Goal: Task Accomplishment & Management: Complete application form

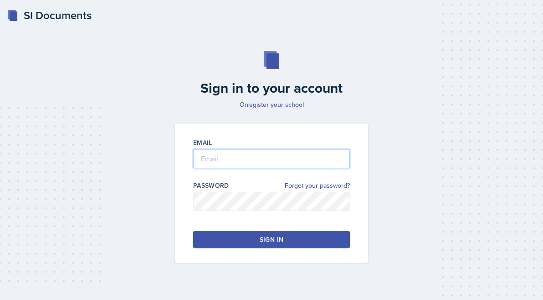
type input "[PERSON_NAME][EMAIL_ADDRESS][PERSON_NAME][DOMAIN_NAME]"
click at [225, 241] on button "Sign in" at bounding box center [271, 239] width 157 height 17
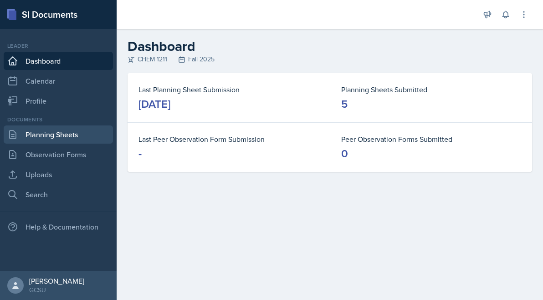
click at [70, 128] on link "Planning Sheets" at bounding box center [58, 135] width 109 height 18
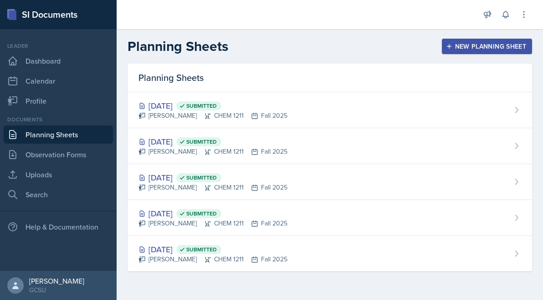
click at [481, 36] on header "Planning Sheets New Planning Sheet" at bounding box center [330, 46] width 426 height 35
click at [480, 49] on div "New Planning Sheet" at bounding box center [486, 46] width 78 height 7
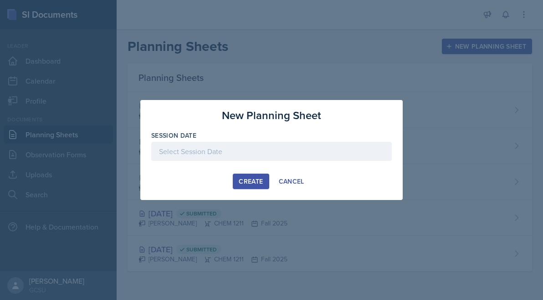
click at [257, 148] on div at bounding box center [271, 151] width 240 height 19
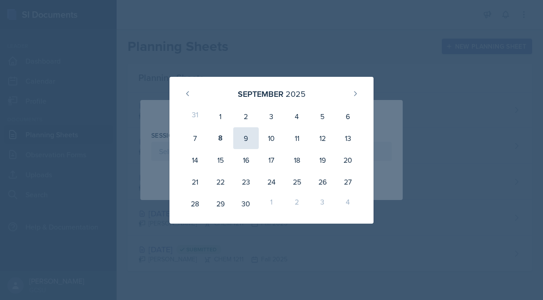
click at [240, 142] on div "9" at bounding box center [245, 138] width 25 height 22
type input "[DATE]"
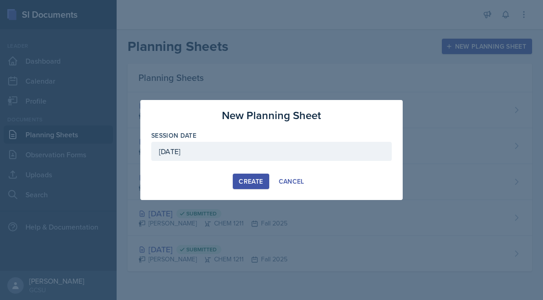
click at [256, 176] on button "Create" at bounding box center [251, 181] width 36 height 15
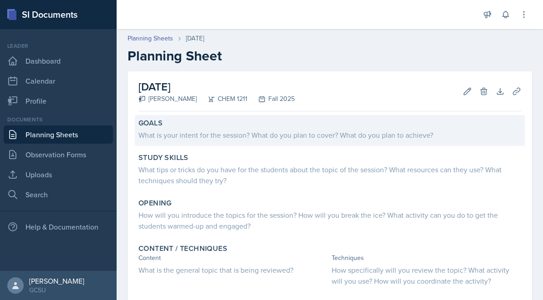
click at [263, 134] on div "What is your intent for the session? What do you plan to cover? What do you pla…" at bounding box center [329, 135] width 382 height 11
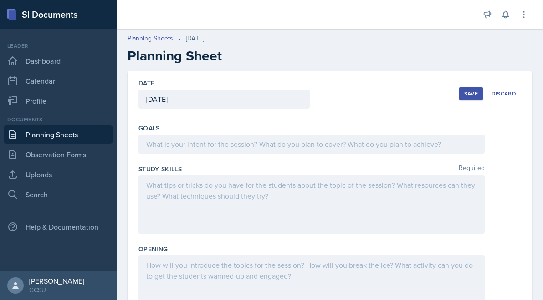
click at [262, 141] on div at bounding box center [311, 144] width 346 height 19
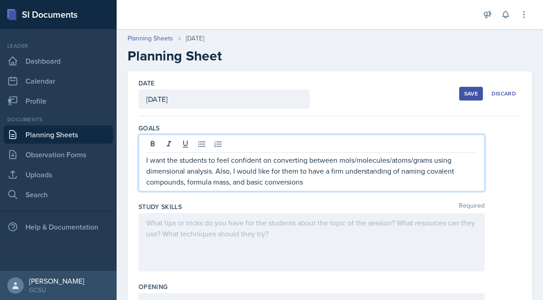
click at [203, 242] on div at bounding box center [311, 242] width 346 height 58
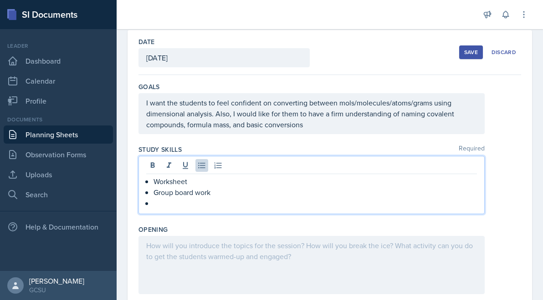
scroll to position [43, 0]
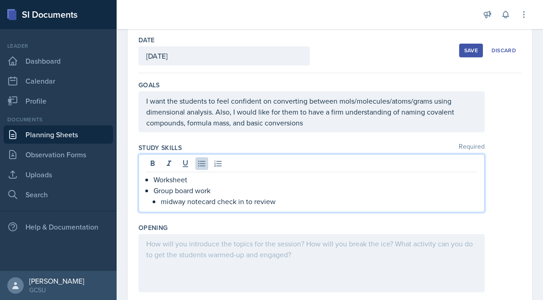
click at [264, 200] on p "midway notecard check in to review" at bounding box center [319, 201] width 316 height 11
click at [238, 269] on div at bounding box center [311, 263] width 346 height 58
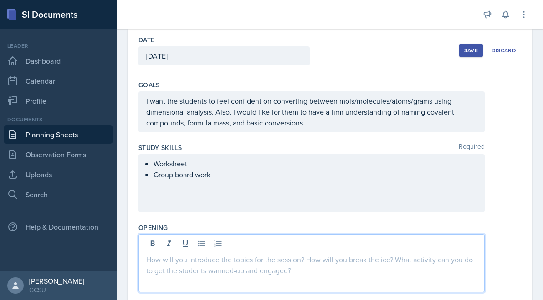
scroll to position [59, 0]
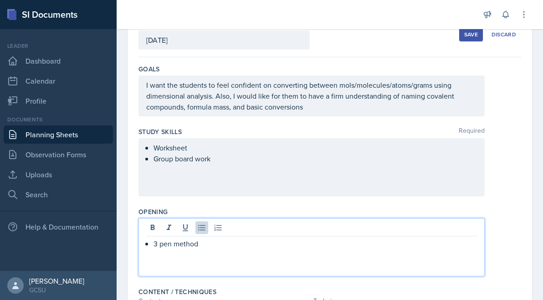
click at [152, 244] on div "3 pen method" at bounding box center [311, 244] width 330 height 11
click at [216, 242] on p "3 pen method" at bounding box center [311, 244] width 330 height 11
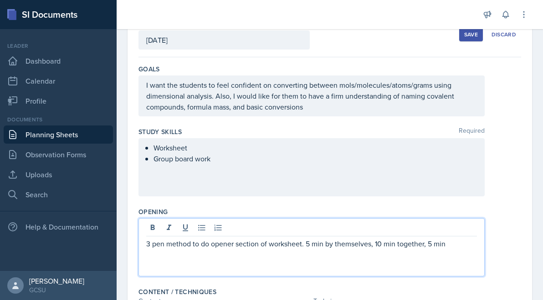
click at [410, 244] on p "3 pen method to do opener section of worksheet. 5 min by themselves, 10 min tog…" at bounding box center [311, 244] width 330 height 11
click at [458, 240] on p "3 pen method to do opener section of worksheet. 5 min by themselves, 10 min in …" at bounding box center [311, 244] width 330 height 11
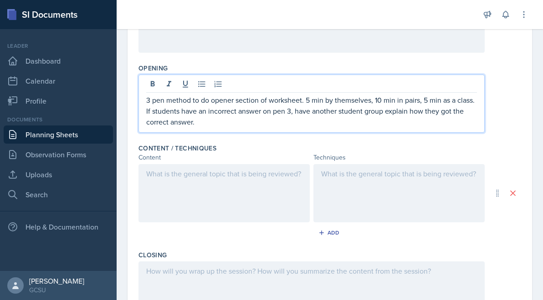
click at [243, 187] on div at bounding box center [223, 193] width 171 height 58
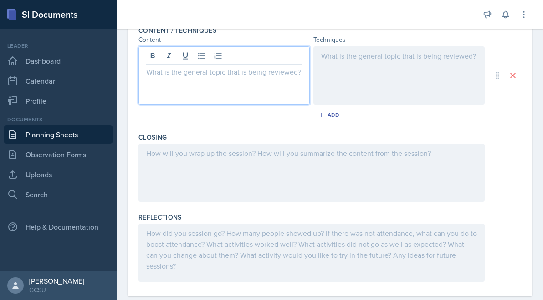
click at [243, 187] on div at bounding box center [311, 173] width 346 height 58
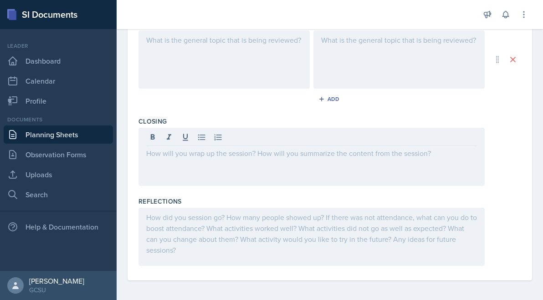
click at [263, 244] on div at bounding box center [311, 237] width 346 height 58
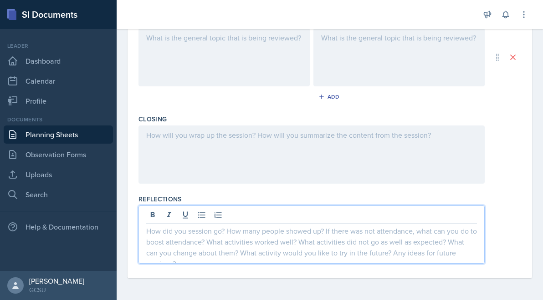
click at [256, 158] on div at bounding box center [311, 155] width 346 height 58
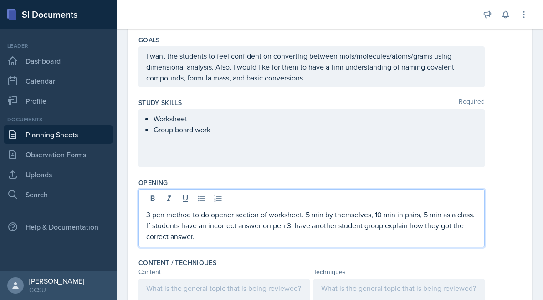
click at [251, 218] on p "3 pen method to do opener section of worksheet. 5 min by themselves, 10 min in …" at bounding box center [311, 225] width 330 height 33
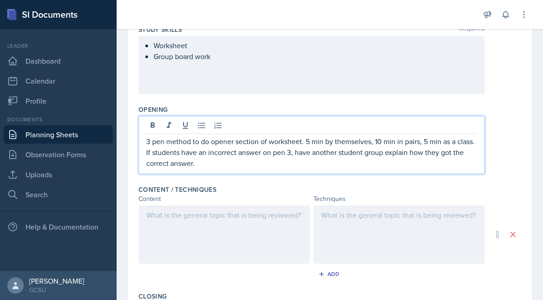
click at [247, 247] on div at bounding box center [223, 235] width 171 height 58
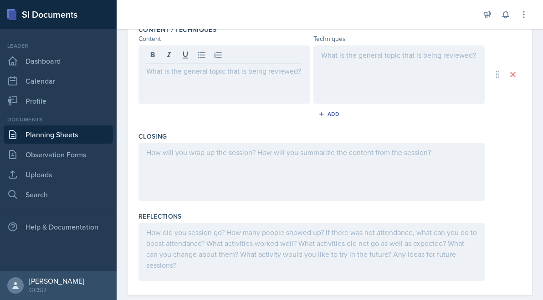
click at [247, 252] on div at bounding box center [311, 252] width 346 height 58
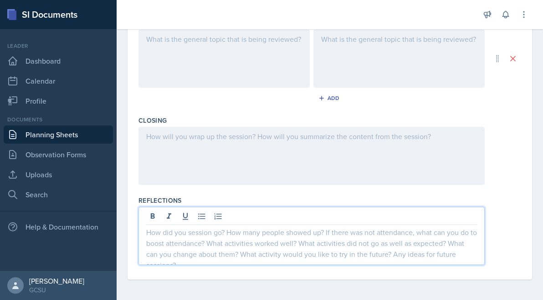
click at [245, 159] on div at bounding box center [311, 156] width 346 height 58
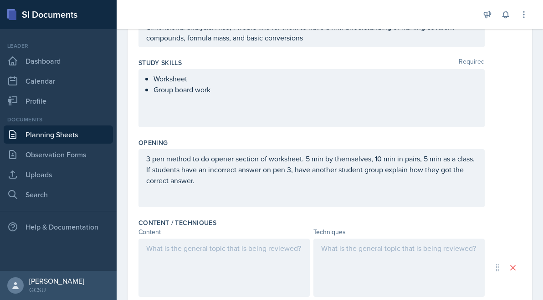
scroll to position [128, 0]
click at [219, 286] on div at bounding box center [223, 268] width 171 height 58
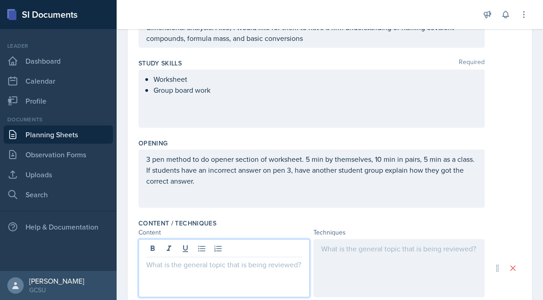
scroll to position [144, 0]
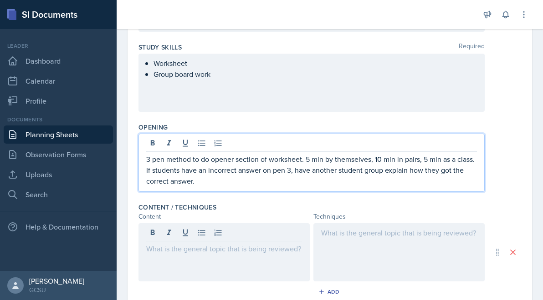
click at [214, 168] on p "3 pen method to do opener section of worksheet. 5 min by themselves, 10 min in …" at bounding box center [311, 170] width 330 height 33
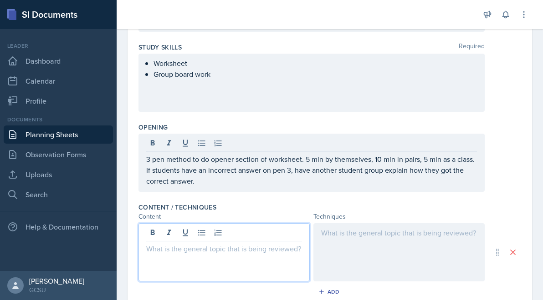
click at [208, 235] on div at bounding box center [223, 253] width 171 height 58
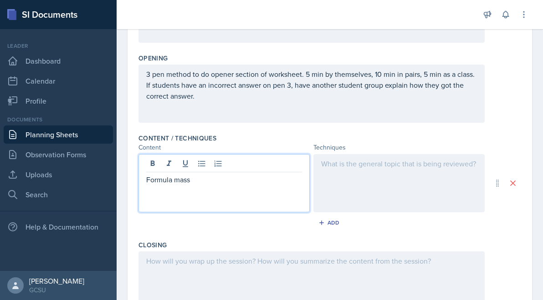
scroll to position [228, 0]
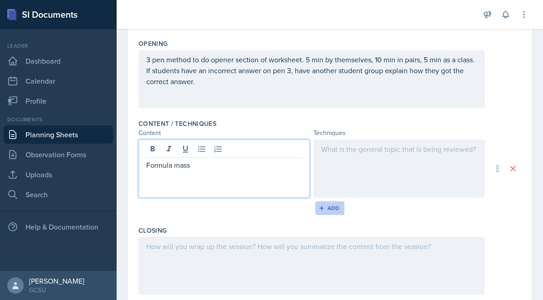
click at [325, 213] on button "Add" at bounding box center [330, 209] width 30 height 14
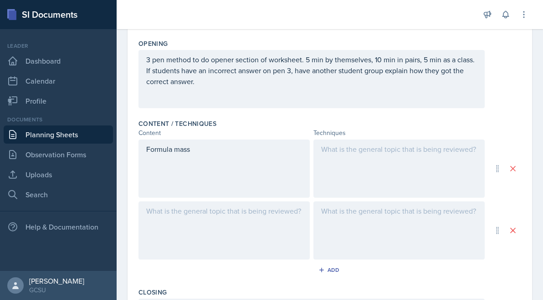
click at [227, 216] on div at bounding box center [223, 231] width 171 height 58
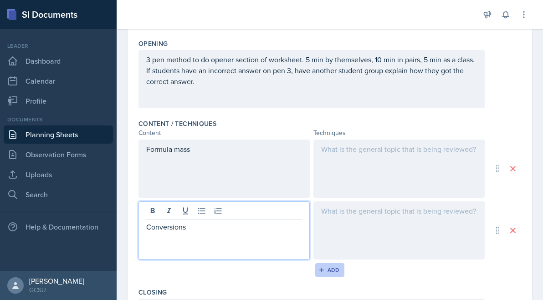
click at [331, 267] on div "Add" at bounding box center [330, 270] width 20 height 7
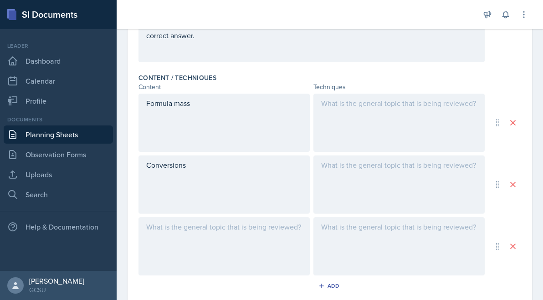
click at [205, 222] on p at bounding box center [224, 227] width 156 height 11
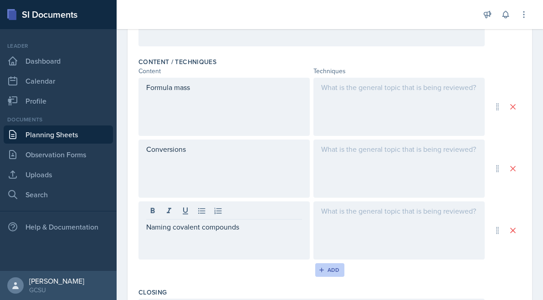
click at [319, 266] on button "Add" at bounding box center [330, 271] width 30 height 14
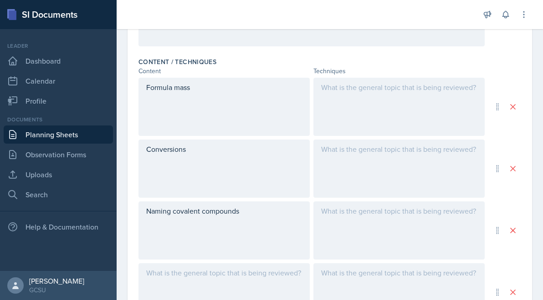
click at [379, 95] on div at bounding box center [398, 107] width 171 height 58
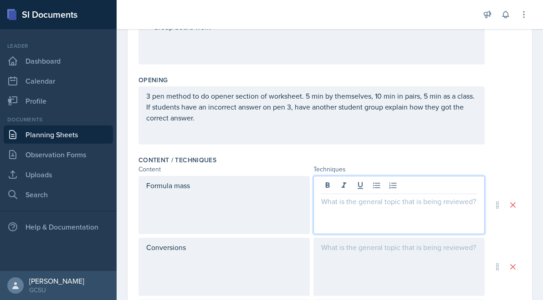
scroll to position [188, 0]
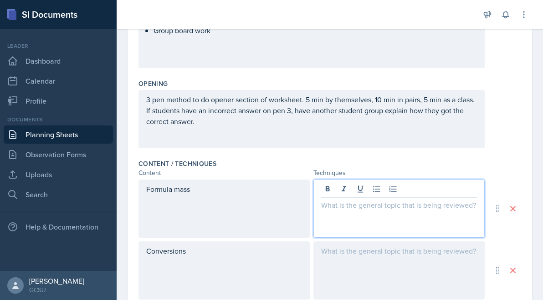
click at [390, 206] on p at bounding box center [399, 205] width 156 height 11
click at [384, 207] on p "Students get into groups of" at bounding box center [399, 205] width 156 height 11
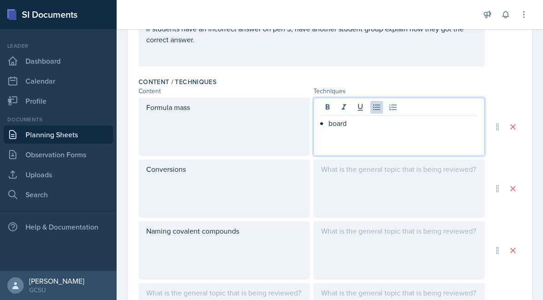
scroll to position [259, 0]
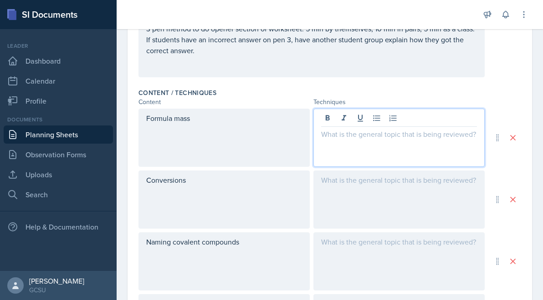
click at [264, 193] on div "Conversions" at bounding box center [223, 200] width 171 height 58
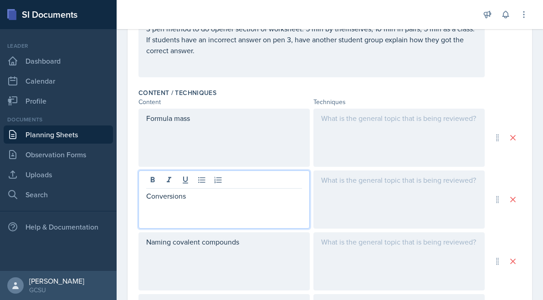
scroll to position [274, 0]
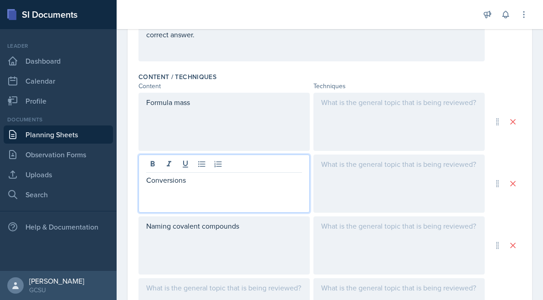
click at [253, 177] on p "Conversions" at bounding box center [224, 180] width 156 height 11
copy p "Conversions"
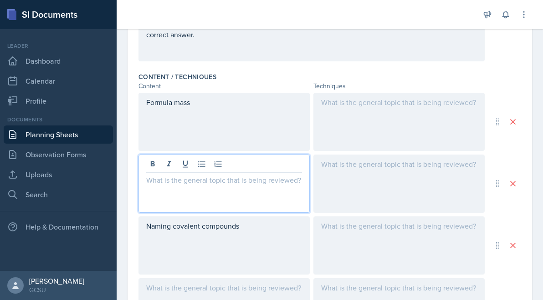
click at [223, 109] on div "Formula mass" at bounding box center [223, 122] width 171 height 58
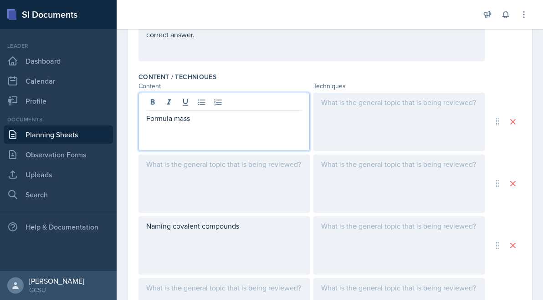
scroll to position [290, 0]
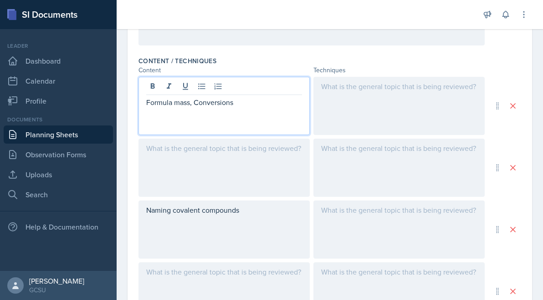
click at [193, 205] on div "Naming covalent compounds" at bounding box center [223, 230] width 171 height 58
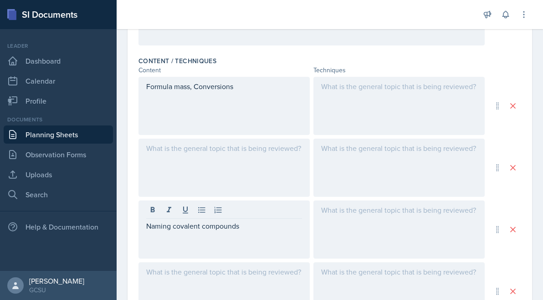
click at [193, 205] on div at bounding box center [224, 211] width 156 height 15
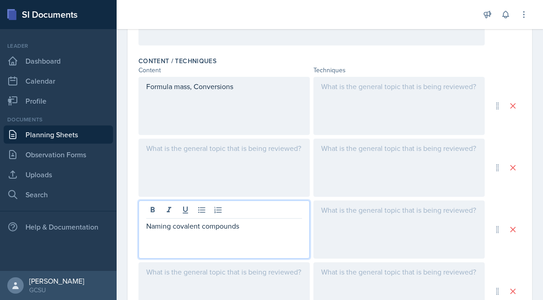
click at [197, 234] on div "Naming covalent compounds" at bounding box center [223, 230] width 171 height 58
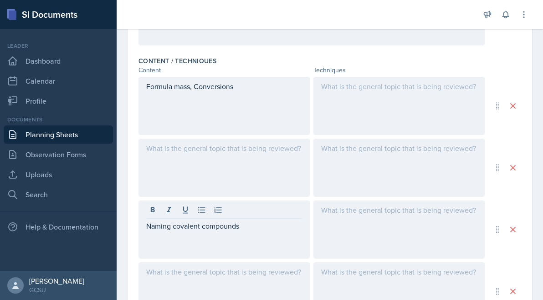
click at [197, 234] on div "Naming covalent compounds" at bounding box center [223, 230] width 171 height 58
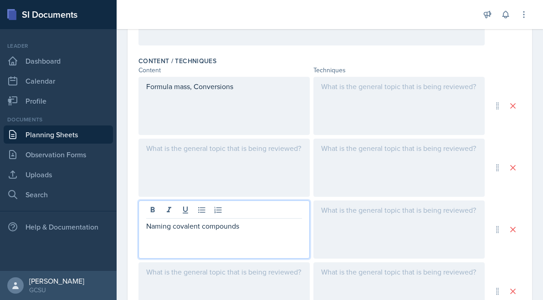
click at [197, 234] on div "Naming covalent compounds" at bounding box center [223, 230] width 171 height 58
click at [196, 229] on p "Naming covalent compounds" at bounding box center [224, 226] width 156 height 11
copy p "Naming covalent compounds"
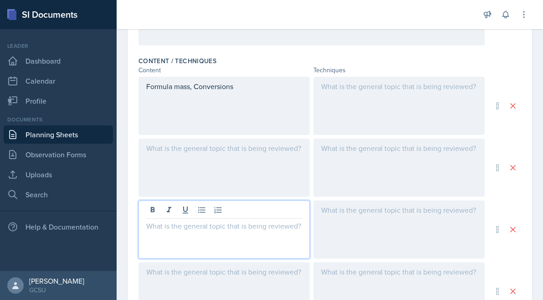
click at [244, 91] on div "Formula mass, Conversions" at bounding box center [223, 106] width 171 height 58
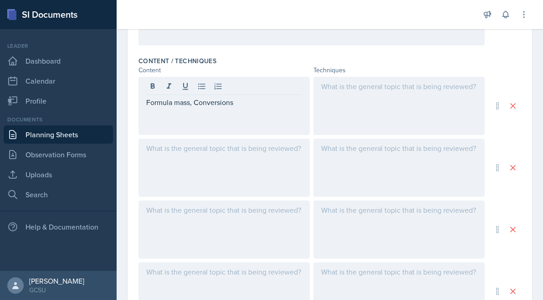
click at [239, 109] on div "Formula mass, Conversions" at bounding box center [223, 106] width 171 height 58
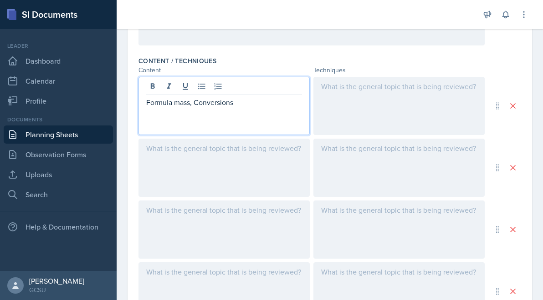
click at [235, 103] on p "Formula mass, Conversions" at bounding box center [224, 102] width 156 height 11
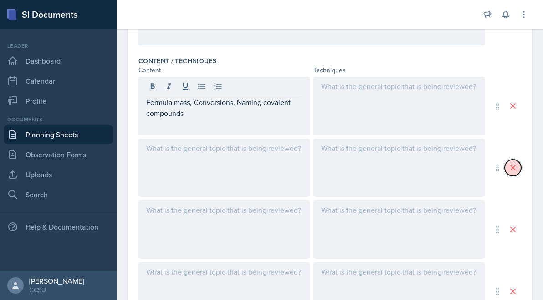
click at [512, 163] on icon at bounding box center [512, 167] width 9 height 9
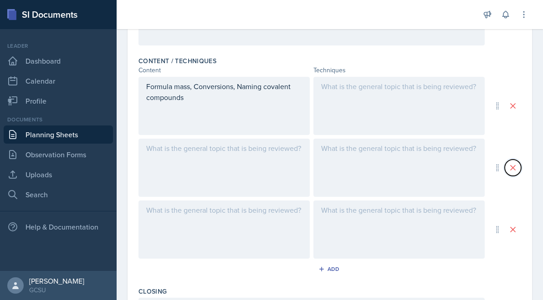
click at [512, 163] on icon at bounding box center [512, 167] width 9 height 9
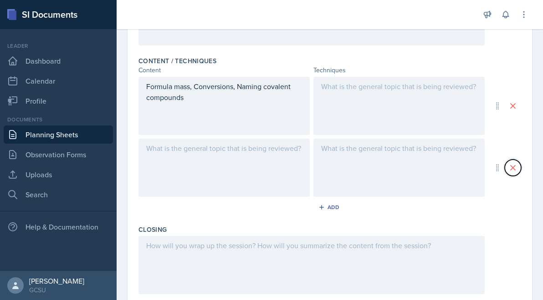
click at [512, 163] on icon at bounding box center [512, 167] width 9 height 9
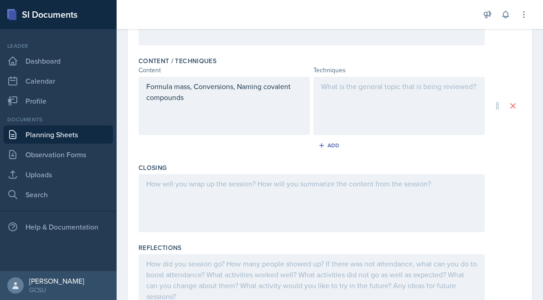
click at [396, 90] on div at bounding box center [398, 106] width 171 height 58
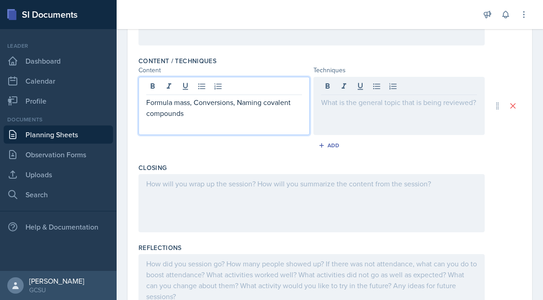
click at [248, 99] on p "Formula mass, Conversions, Naming covalent compounds" at bounding box center [224, 108] width 156 height 22
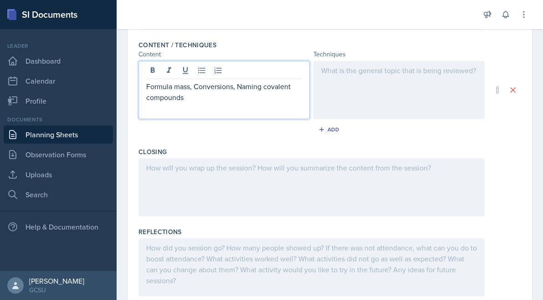
click at [234, 87] on p "Formula mass, Conversions, Naming covalent compounds" at bounding box center [224, 92] width 156 height 22
click at [369, 102] on div at bounding box center [398, 90] width 171 height 58
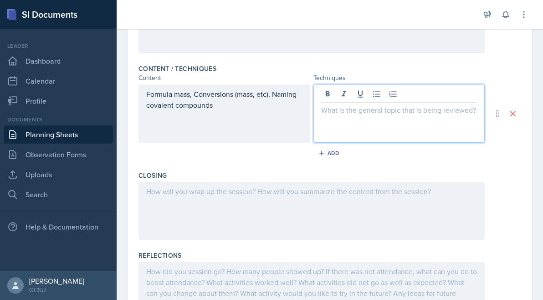
scroll to position [278, 0]
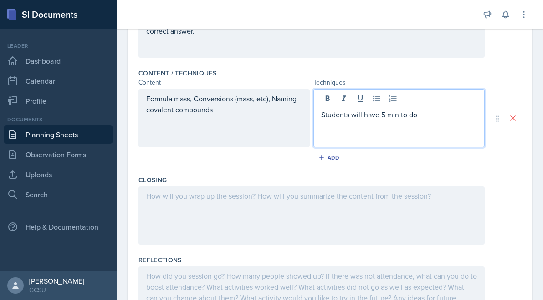
click at [322, 116] on p "Students will have 5 min to do" at bounding box center [399, 114] width 156 height 11
drag, startPoint x: 463, startPoint y: 129, endPoint x: 355, endPoint y: 129, distance: 108.3
click at [355, 129] on p "Students will get in groups of 2 to solve problems. Students will have 5 min to…" at bounding box center [399, 120] width 156 height 22
click at [321, 114] on p "Students will get in groups of 2 to solve problems." at bounding box center [399, 120] width 156 height 22
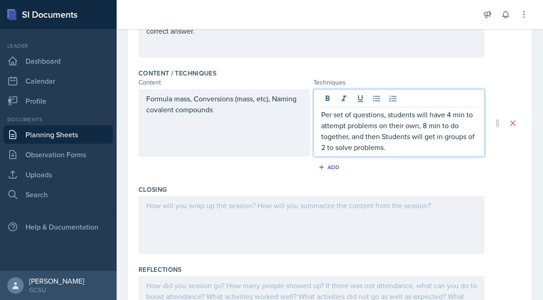
click at [450, 114] on p "Per set of questions, students will have 4 min to attempt problems on their own…" at bounding box center [399, 131] width 156 height 44
click at [423, 126] on p "Per set of questions, students will have 5 min to attempt problems on their own…" at bounding box center [399, 131] width 156 height 44
click at [383, 137] on p "Per set of questions, students will have 5 min to attempt problems on their own…" at bounding box center [399, 131] width 156 height 44
click at [426, 127] on p "Per set of questions, students will have 5 min to attempt problems on their own…" at bounding box center [399, 131] width 156 height 44
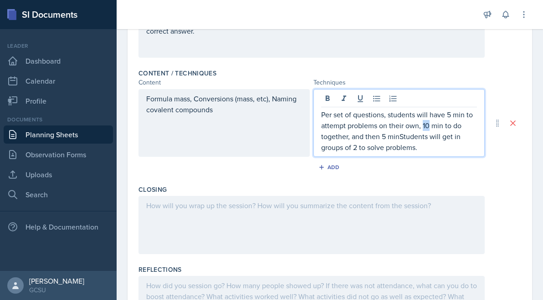
click at [426, 127] on p "Per set of questions, students will have 5 min to attempt problems on their own…" at bounding box center [399, 131] width 156 height 44
click at [383, 135] on p "Per set of questions, students will have 5 min to attempt problems on their own…" at bounding box center [399, 131] width 156 height 44
click at [398, 134] on p "Per set of questions, students will have 5 min to attempt problems on their own…" at bounding box center [399, 131] width 156 height 44
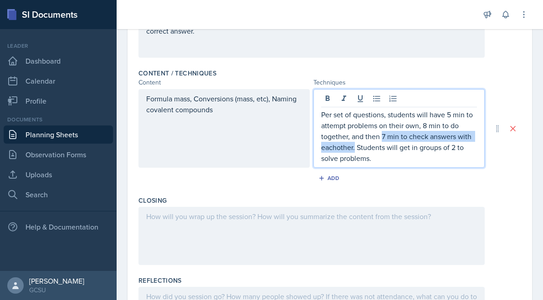
drag, startPoint x: 381, startPoint y: 135, endPoint x: 354, endPoint y: 147, distance: 29.5
click at [354, 147] on p "Per set of questions, students will have 5 min to attempt problems on their own…" at bounding box center [399, 136] width 156 height 55
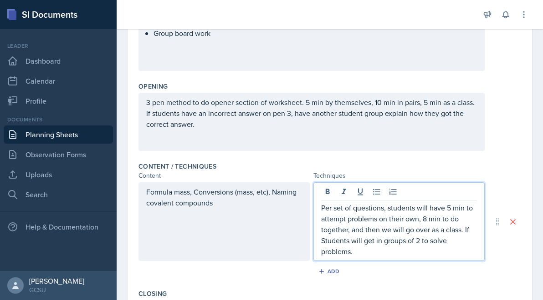
click at [313, 95] on div "3 pen method to do opener section of worksheet. 5 min by themselves, 10 min in …" at bounding box center [311, 122] width 346 height 58
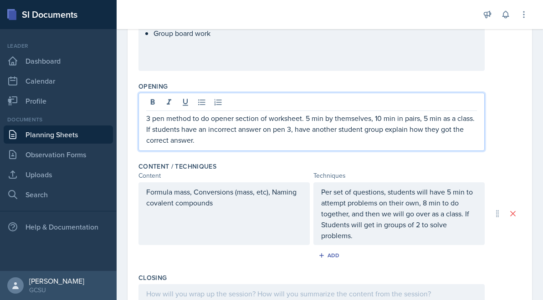
scroll to position [201, 0]
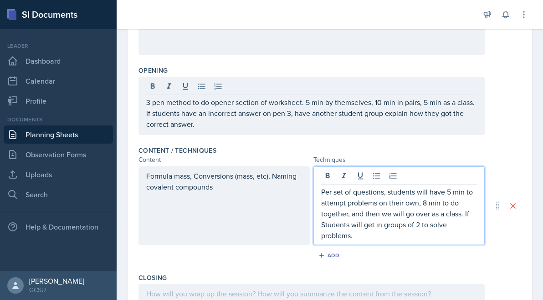
click at [402, 203] on p "Per set of questions, students will have 5 min to attempt problems on their own…" at bounding box center [399, 214] width 156 height 55
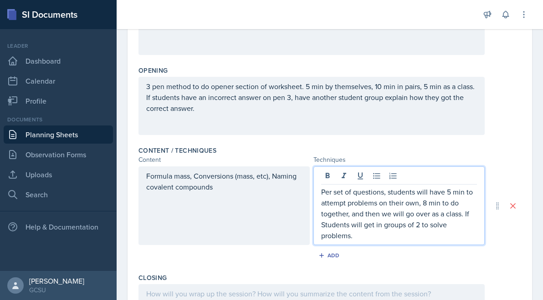
click at [332, 225] on p "Per set of questions, students will have 5 min to attempt problems on their own…" at bounding box center [399, 214] width 156 height 55
click at [322, 224] on p "Per set of questions, students will have 5 min to attempt problems on their own…" at bounding box center [399, 214] width 156 height 55
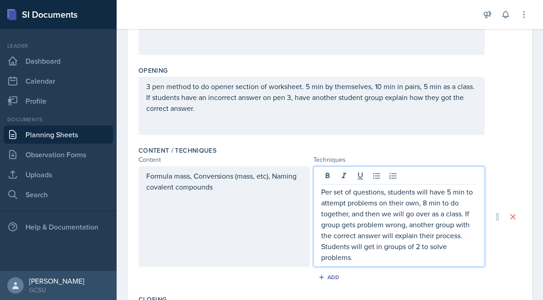
click at [380, 252] on p "Per set of questions, students will have 5 min to attempt problems on their own…" at bounding box center [399, 225] width 156 height 76
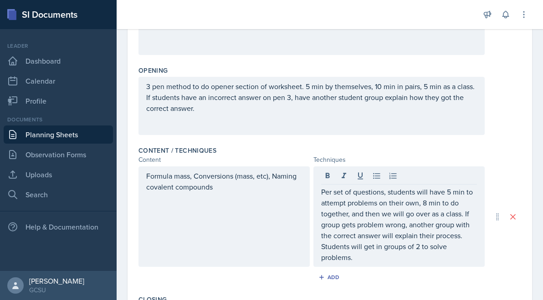
drag, startPoint x: 452, startPoint y: 183, endPoint x: 417, endPoint y: 222, distance: 52.5
click at [417, 221] on div "Per set of questions, students will have 5 min to attempt problems on their own…" at bounding box center [398, 217] width 171 height 101
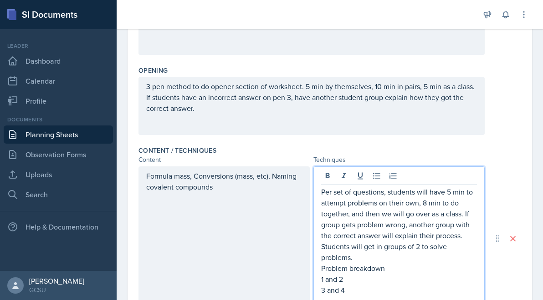
scroll to position [209, 0]
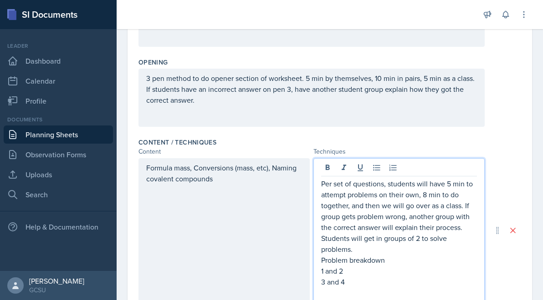
click at [343, 285] on p "3 and 4" at bounding box center [399, 282] width 156 height 11
click at [336, 284] on p "3 and 5" at bounding box center [399, 282] width 156 height 11
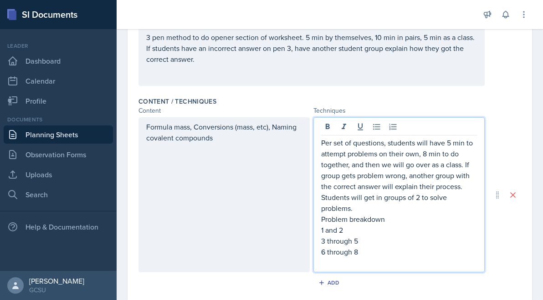
scroll to position [254, 0]
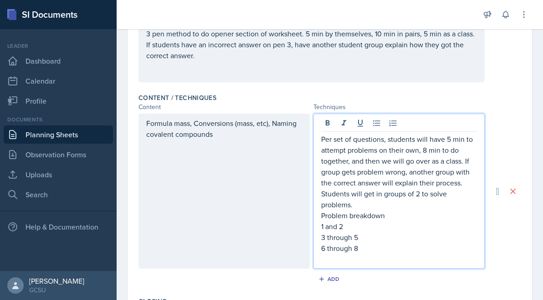
click at [366, 248] on p "6 through 8" at bounding box center [399, 248] width 156 height 11
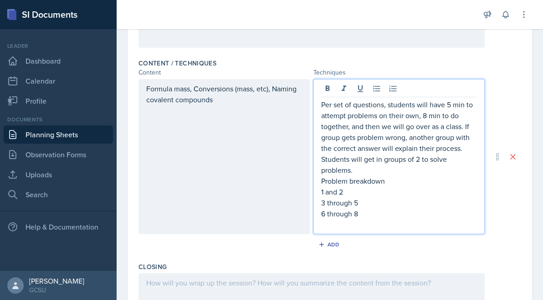
scroll to position [289, 0]
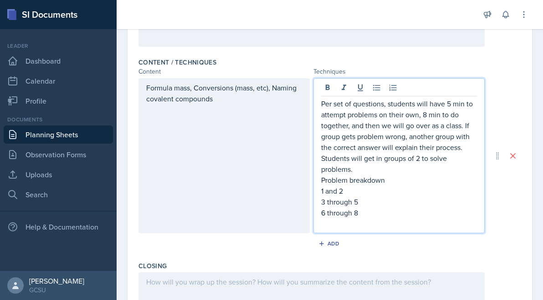
click at [362, 206] on p "3 through 5" at bounding box center [399, 202] width 156 height 11
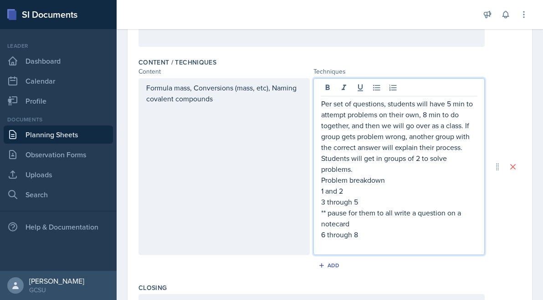
click at [368, 239] on p "6 through 8" at bounding box center [399, 234] width 156 height 11
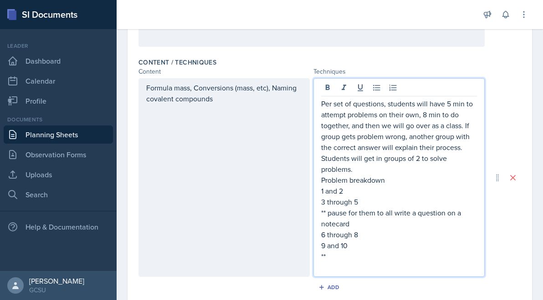
click at [360, 192] on p "1 and 2" at bounding box center [399, 191] width 156 height 11
click at [425, 113] on p "Per set of questions, students will have 5 min to attempt problems on their own…" at bounding box center [399, 136] width 156 height 76
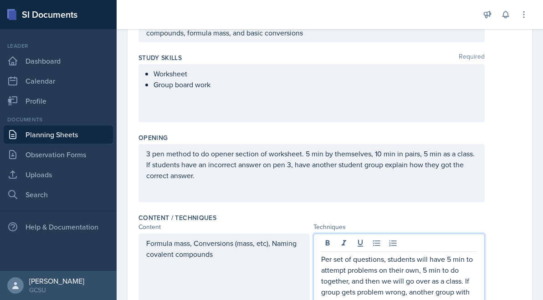
click at [340, 185] on div "3 pen method to do opener section of worksheet. 5 min by themselves, 10 min in …" at bounding box center [311, 173] width 346 height 58
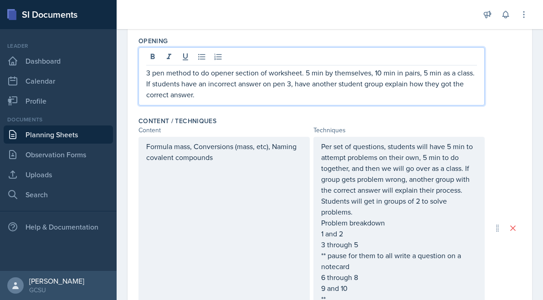
scroll to position [234, 0]
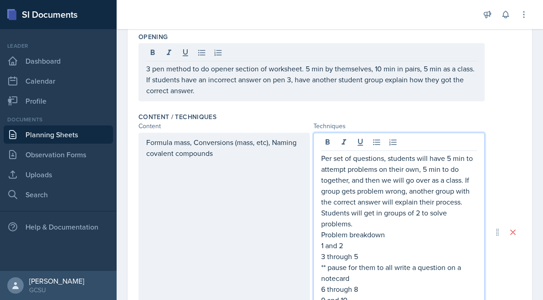
click at [452, 153] on p "Per set of questions, students will have 5 min to attempt problems on their own…" at bounding box center [399, 191] width 156 height 76
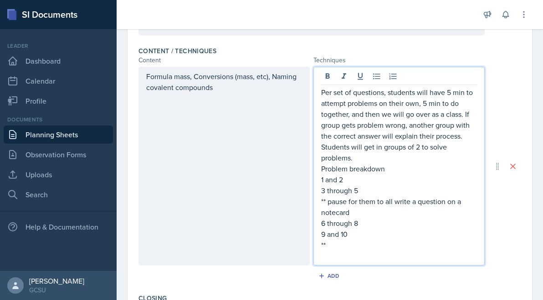
scroll to position [319, 0]
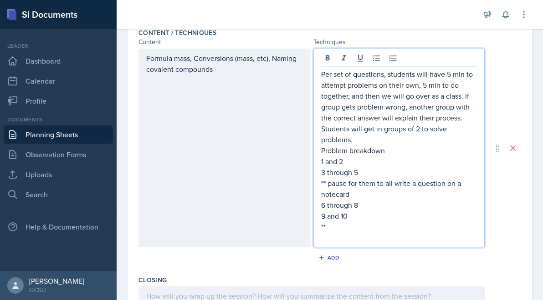
click at [354, 160] on p "1 and 2" at bounding box center [399, 161] width 156 height 11
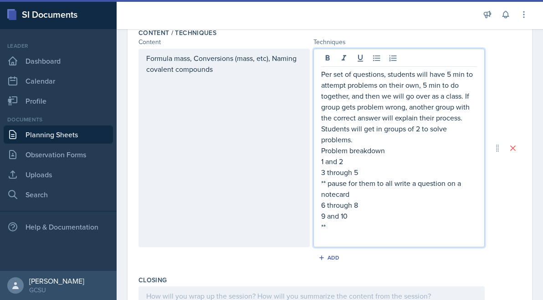
click at [364, 172] on p "3 through 5" at bounding box center [399, 172] width 156 height 11
click at [365, 206] on p "6 through 8" at bounding box center [399, 205] width 156 height 11
click at [365, 222] on p "**" at bounding box center [399, 227] width 156 height 11
click at [364, 218] on p "9 and 10" at bounding box center [399, 216] width 156 height 11
click at [363, 232] on p "**" at bounding box center [399, 227] width 156 height 11
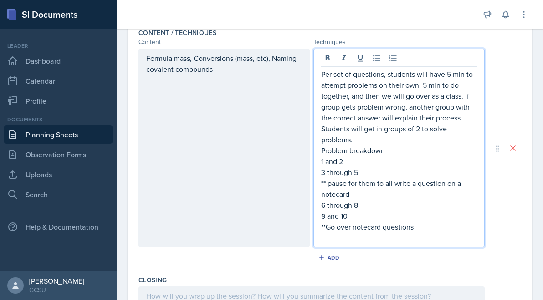
click at [369, 214] on p "9 and 10" at bounding box center [399, 216] width 156 height 11
click at [430, 228] on p "**Go over notecard questions" at bounding box center [399, 227] width 156 height 11
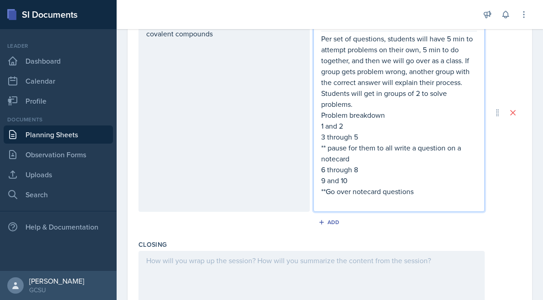
scroll to position [355, 0]
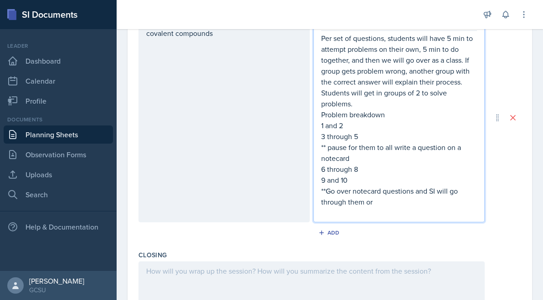
click at [407, 202] on p "**Go over notecard questions and SI will go through them or" at bounding box center [399, 197] width 156 height 22
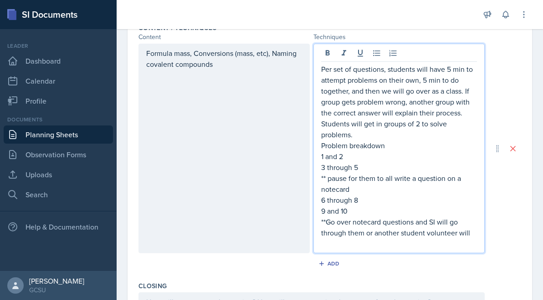
scroll to position [325, 0]
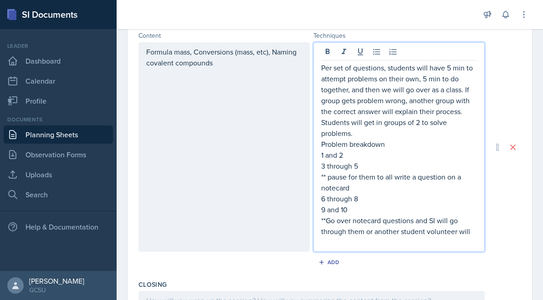
click at [372, 201] on p "6 through 8" at bounding box center [399, 198] width 156 height 11
click at [370, 209] on p "9 and 10" at bounding box center [399, 209] width 156 height 11
click at [331, 204] on p "9 and 12" at bounding box center [399, 209] width 156 height 11
click at [333, 209] on p "9 and 12" at bounding box center [399, 209] width 156 height 11
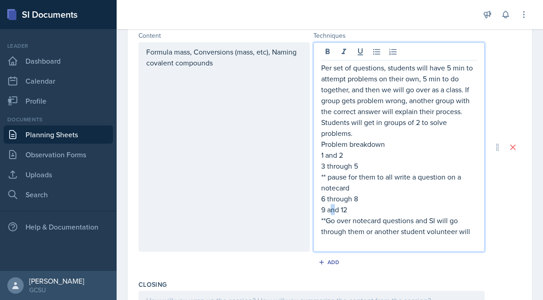
click at [333, 209] on p "9 and 12" at bounding box center [399, 209] width 156 height 11
click at [360, 208] on p "9 through 12" at bounding box center [399, 209] width 156 height 11
click at [372, 211] on p "9 through 11" at bounding box center [399, 209] width 156 height 11
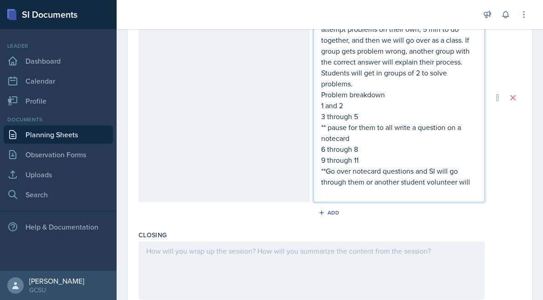
scroll to position [377, 0]
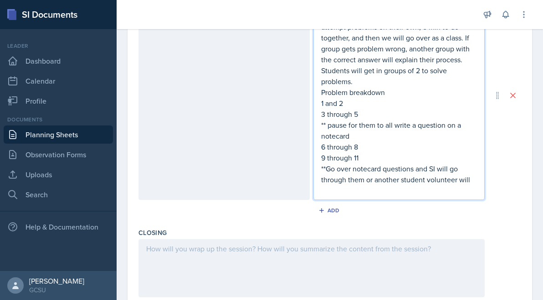
click at [457, 178] on p "**Go over notecard questions and SI will go through them or another student vol…" at bounding box center [399, 174] width 156 height 22
click at [467, 184] on p "**Go over notecard questions and SI will go through them or another student vol…" at bounding box center [399, 174] width 156 height 22
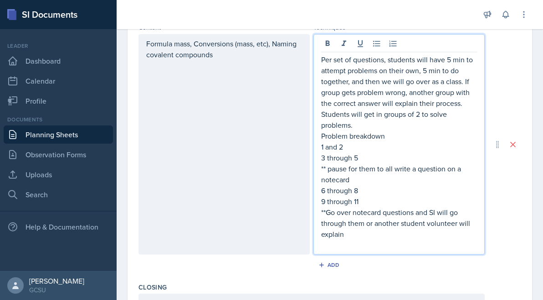
scroll to position [335, 0]
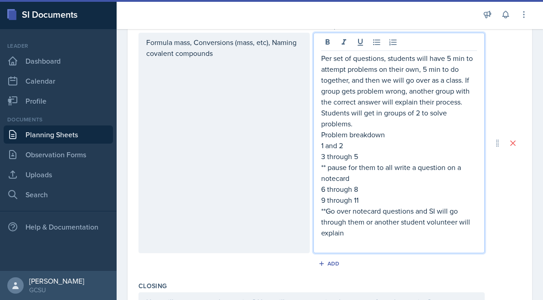
click at [379, 133] on p "Problem breakdown" at bounding box center [399, 134] width 156 height 11
click at [375, 171] on p "** pause for them to all write a question on a notecard" at bounding box center [399, 174] width 156 height 22
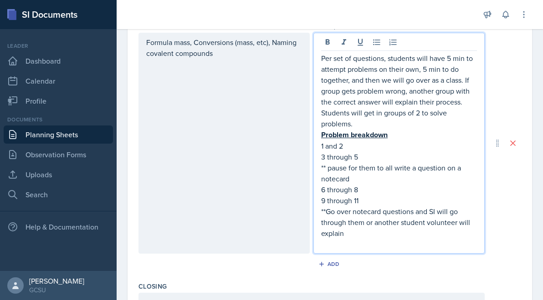
click at [369, 168] on p "** pause for them to all write a question on a notecard" at bounding box center [399, 174] width 156 height 22
click at [351, 214] on p "**Go over notecard questions and SI will go through them or another student vol…" at bounding box center [399, 222] width 156 height 33
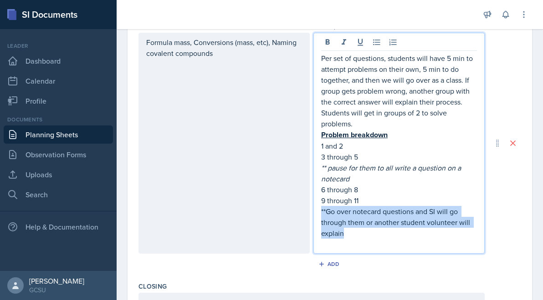
click at [351, 214] on p "**Go over notecard questions and SI will go through them or another student vol…" at bounding box center [399, 222] width 156 height 33
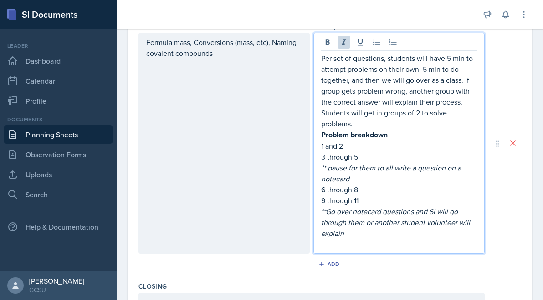
click at [369, 247] on p at bounding box center [399, 244] width 156 height 11
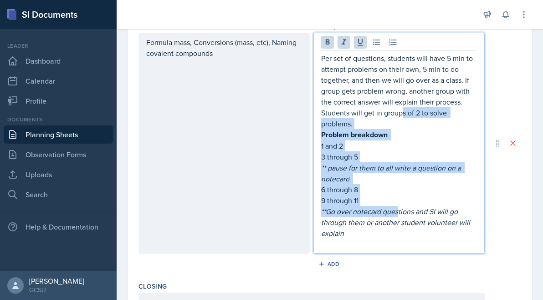
drag, startPoint x: 401, startPoint y: 110, endPoint x: 397, endPoint y: 209, distance: 98.8
click at [397, 209] on div "Per set of questions, students will have 5 min to attempt problems on their own…" at bounding box center [399, 151] width 156 height 197
click at [397, 209] on em "**Go over notecard questions and SI will go through them or another student vol…" at bounding box center [396, 223] width 151 height 32
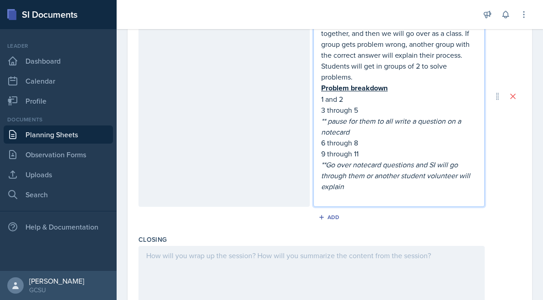
scroll to position [385, 0]
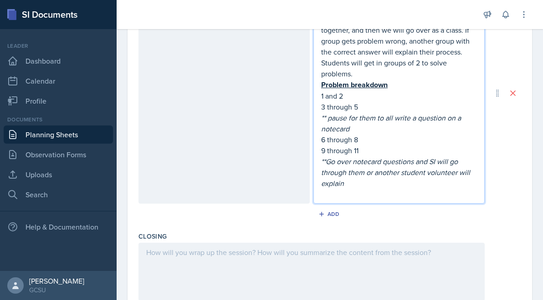
click at [387, 184] on p "**Go over notecard questions and SI will go through them or another student vol…" at bounding box center [399, 172] width 156 height 33
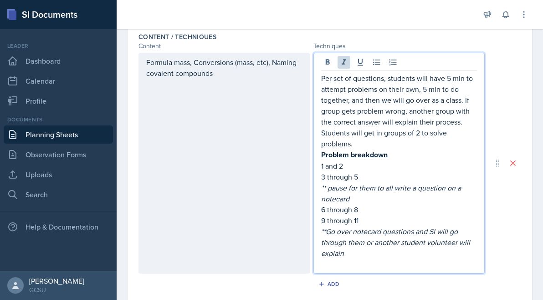
scroll to position [314, 0]
click at [367, 220] on p "9 through 11" at bounding box center [399, 221] width 156 height 11
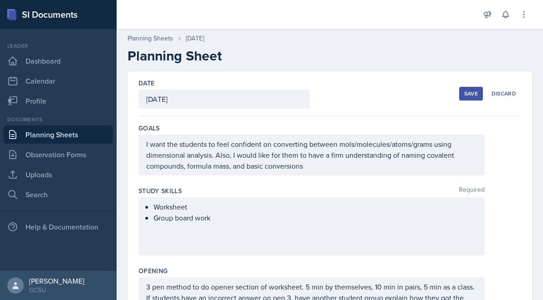
click at [356, 233] on div "Worksheet Group board work" at bounding box center [311, 227] width 346 height 58
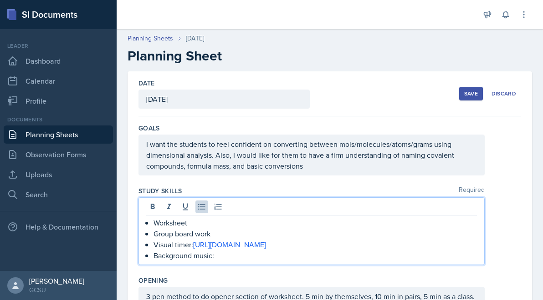
click at [242, 254] on p "Background music:" at bounding box center [314, 255] width 323 height 11
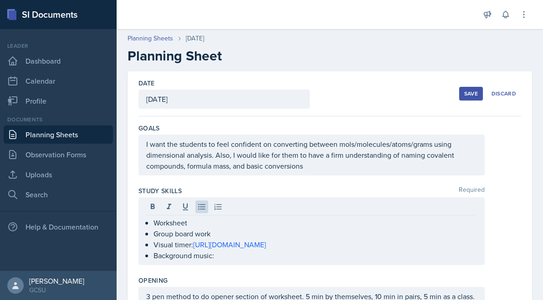
click at [465, 94] on div "Save" at bounding box center [471, 93] width 14 height 7
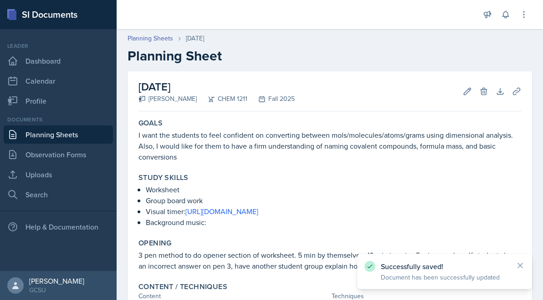
click at [53, 132] on link "Planning Sheets" at bounding box center [58, 135] width 109 height 18
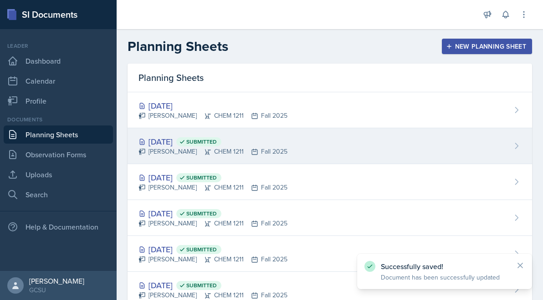
click at [182, 138] on div "[DATE] Submitted" at bounding box center [212, 142] width 149 height 12
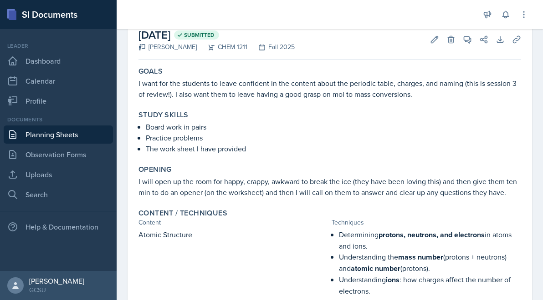
scroll to position [40, 0]
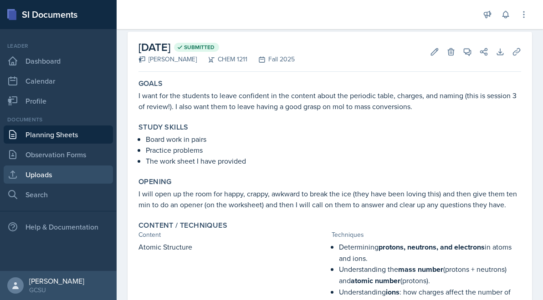
click at [81, 170] on link "Uploads" at bounding box center [58, 175] width 109 height 18
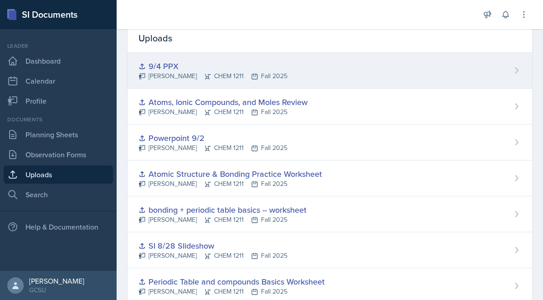
click at [161, 69] on div "9/4 PPX" at bounding box center [212, 66] width 149 height 12
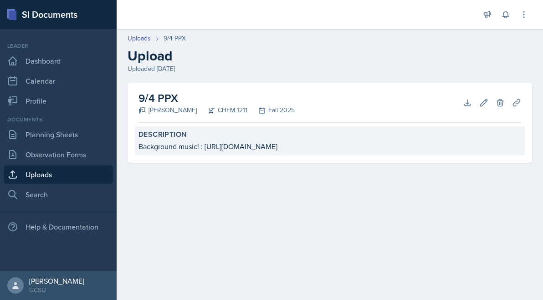
drag, startPoint x: 204, startPoint y: 149, endPoint x: 368, endPoint y: 150, distance: 163.4
click at [368, 150] on div "Background music! : [URL][DOMAIN_NAME]" at bounding box center [329, 146] width 382 height 11
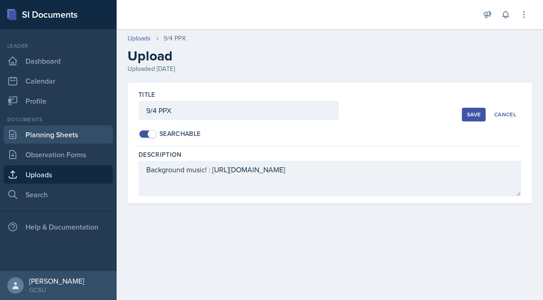
click at [40, 135] on link "Planning Sheets" at bounding box center [58, 135] width 109 height 18
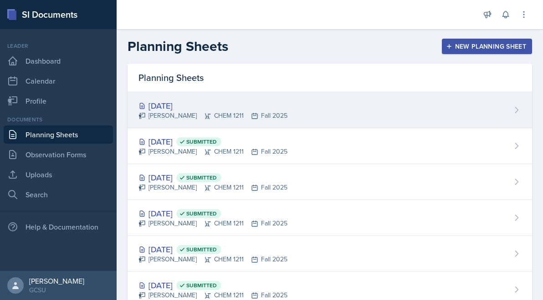
click at [152, 95] on div "[DATE] [PERSON_NAME] CHEM 1211 Fall 2025" at bounding box center [329, 110] width 404 height 36
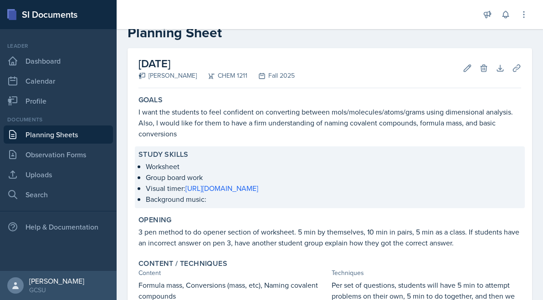
scroll to position [2, 0]
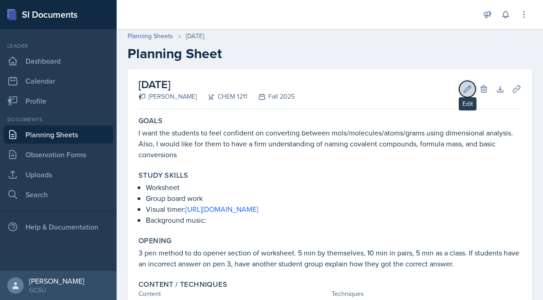
click at [468, 86] on icon at bounding box center [466, 89] width 9 height 9
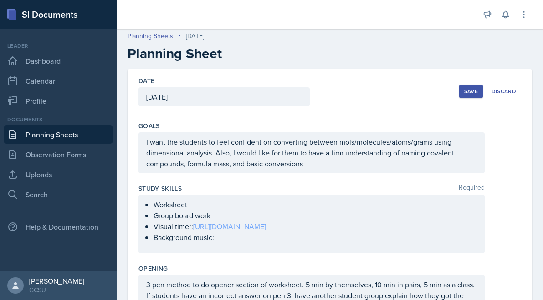
click at [223, 243] on ul "Worksheet Group board work Visual timer: [URL][DOMAIN_NAME] Background music:" at bounding box center [314, 221] width 323 height 44
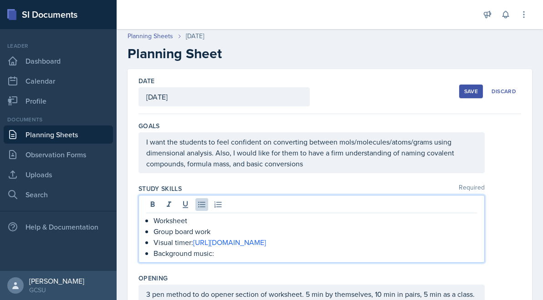
click at [234, 254] on p "Background music:" at bounding box center [314, 253] width 323 height 11
drag, startPoint x: 229, startPoint y: 260, endPoint x: 216, endPoint y: 255, distance: 14.1
click at [216, 255] on p "Background music: [URL][DOMAIN_NAME]" at bounding box center [314, 253] width 323 height 11
click at [470, 92] on div "Save" at bounding box center [471, 91] width 14 height 7
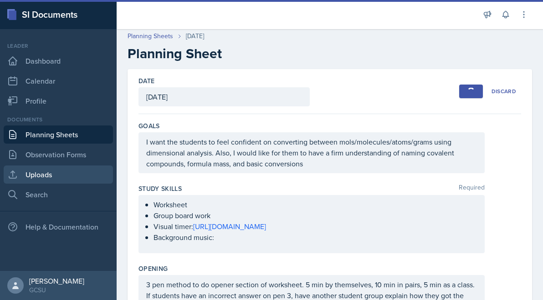
click at [63, 167] on link "Uploads" at bounding box center [58, 175] width 109 height 18
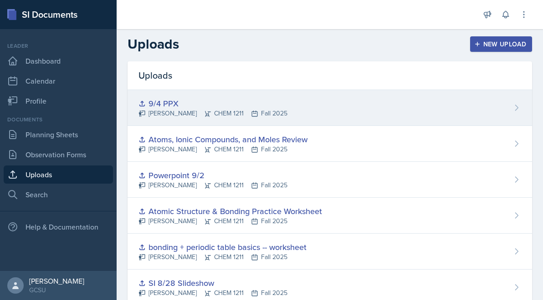
click at [197, 112] on div "[PERSON_NAME] CHEM 1211 Fall 2025" at bounding box center [212, 114] width 149 height 10
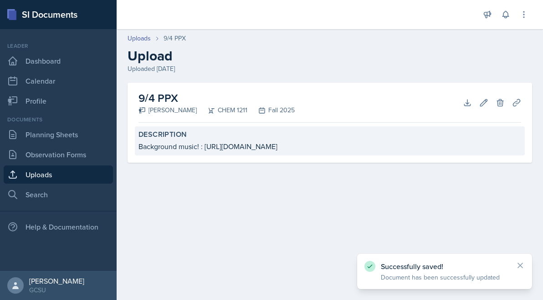
drag, startPoint x: 376, startPoint y: 145, endPoint x: 203, endPoint y: 149, distance: 172.6
click at [203, 149] on div "Background music! : [URL][DOMAIN_NAME]" at bounding box center [329, 146] width 382 height 11
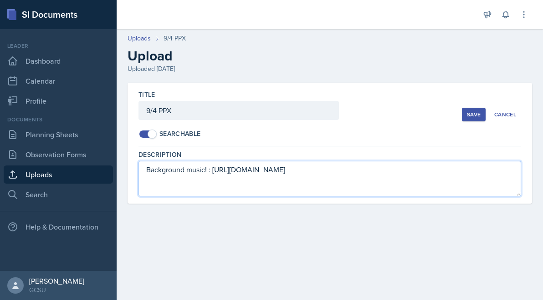
click at [208, 169] on textarea "Background music! : [URL][DOMAIN_NAME]" at bounding box center [329, 179] width 382 height 36
drag, startPoint x: 212, startPoint y: 169, endPoint x: 473, endPoint y: 178, distance: 260.5
click at [473, 178] on textarea "Background music! : [URL][DOMAIN_NAME]" at bounding box center [329, 179] width 382 height 36
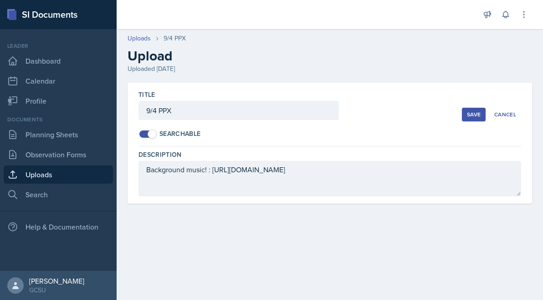
click at [474, 117] on div "Save" at bounding box center [474, 114] width 14 height 7
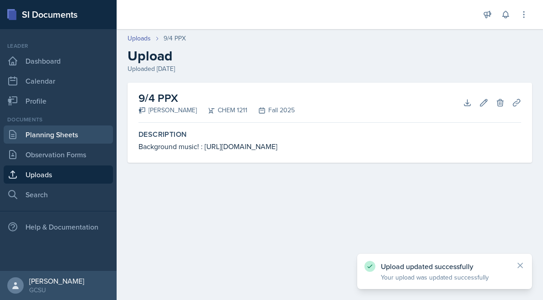
click at [76, 131] on link "Planning Sheets" at bounding box center [58, 135] width 109 height 18
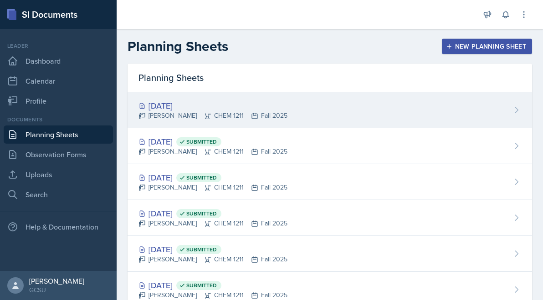
click at [366, 107] on div "[DATE] [PERSON_NAME] CHEM 1211 Fall 2025" at bounding box center [329, 110] width 404 height 36
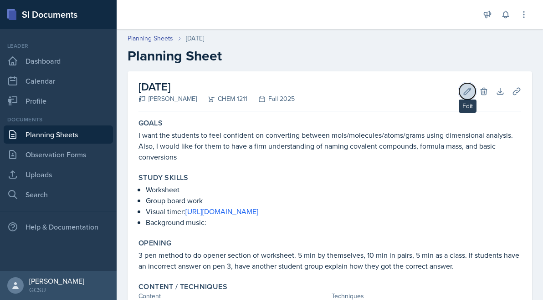
click at [467, 90] on icon at bounding box center [466, 91] width 9 height 9
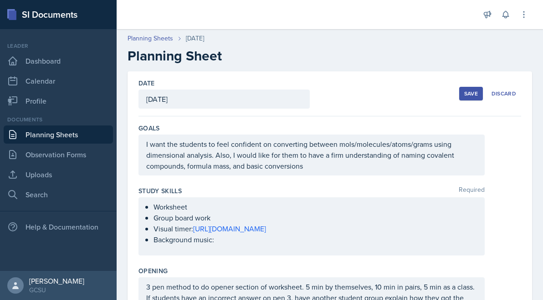
click at [251, 242] on ul "Worksheet Group board work Visual timer: [URL][DOMAIN_NAME] Background music:" at bounding box center [314, 224] width 323 height 44
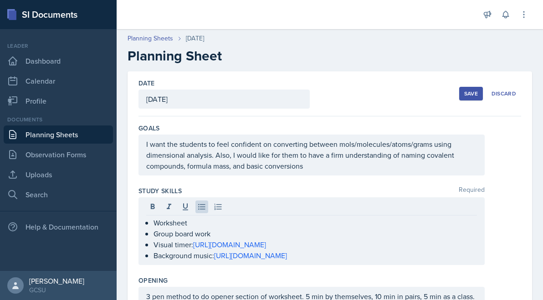
click at [468, 91] on div "Save" at bounding box center [471, 93] width 14 height 7
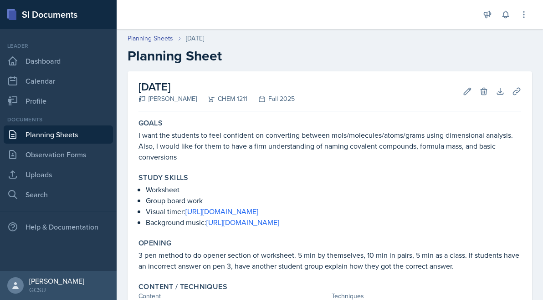
scroll to position [145, 0]
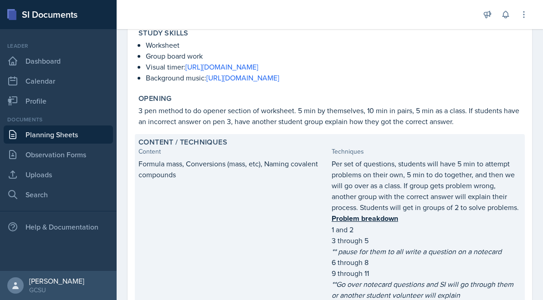
click at [365, 247] on em "** pause for them to all write a question on a notecard" at bounding box center [416, 252] width 170 height 10
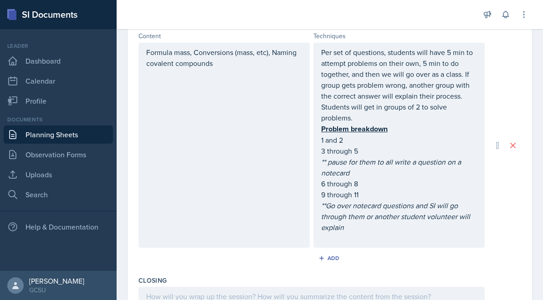
click at [359, 197] on p "9 through 11" at bounding box center [399, 194] width 156 height 11
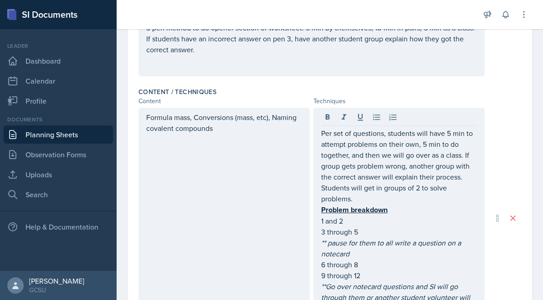
click at [285, 196] on div "Formula mass, Conversions (mass, etc), Naming covalent compounds" at bounding box center [223, 218] width 171 height 221
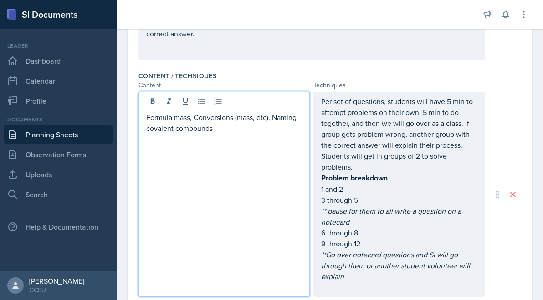
click at [222, 132] on p "Formula mass, Conversions (mass, etc), Naming covalent compounds" at bounding box center [224, 123] width 156 height 22
click at [194, 119] on p "Formula mass, Conversions (mass, etc), Naming covalent compounds, g/mol relatio…" at bounding box center [224, 128] width 156 height 33
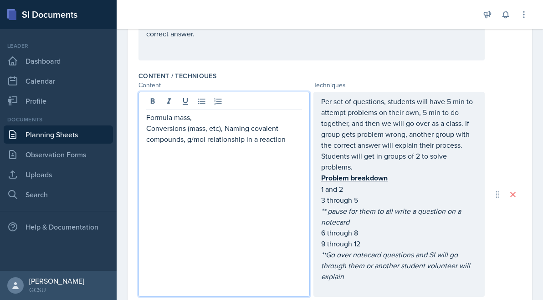
click at [224, 127] on p "Conversions (mass, etc), Naming covalent compounds, g/mol relationship in a rea…" at bounding box center [224, 134] width 156 height 22
click at [244, 139] on p "Naming covalent compounds, g/mol relationship in a reaction" at bounding box center [224, 145] width 156 height 22
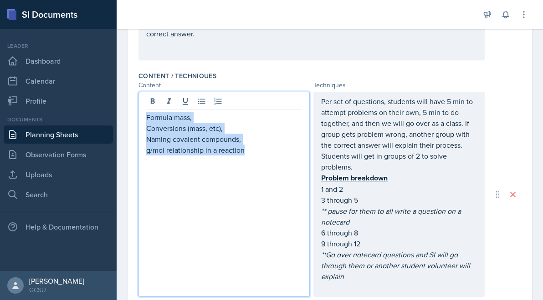
drag, startPoint x: 251, startPoint y: 151, endPoint x: 140, endPoint y: 119, distance: 115.1
click at [140, 119] on div "Formula mass, Conversions (mass, etc), Naming covalent compounds, g/mol relatio…" at bounding box center [223, 194] width 171 height 205
click at [215, 105] on icon at bounding box center [217, 101] width 9 height 9
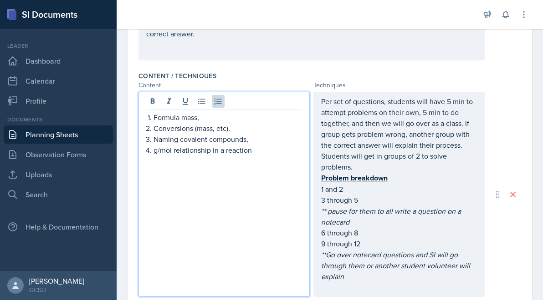
click at [264, 172] on div "Formula mass, Conversions (mass, etc), Naming covalent compounds, g/mol relatio…" at bounding box center [223, 194] width 171 height 205
click at [264, 175] on div "Formula mass, Conversions (mass, etc), Naming covalent compounds, g/mol relatio…" at bounding box center [223, 194] width 171 height 205
click at [273, 158] on div "Formula mass, Conversions (mass, etc), Naming covalent compounds, g/mol relatio…" at bounding box center [223, 194] width 171 height 205
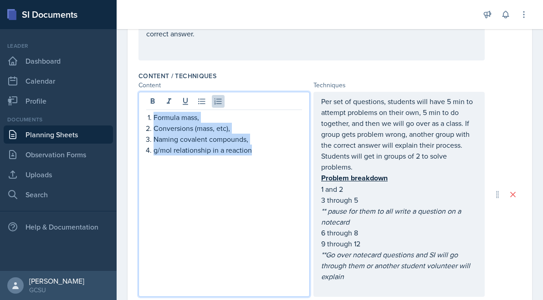
click at [261, 149] on p "g/mol relationship in a reaction" at bounding box center [227, 150] width 148 height 11
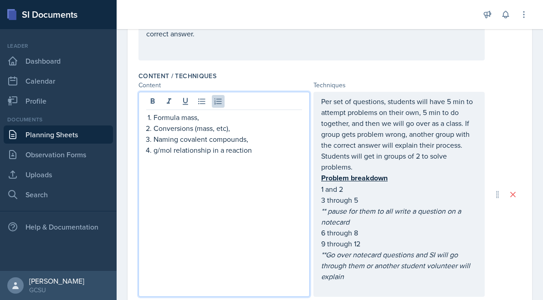
scroll to position [0, 0]
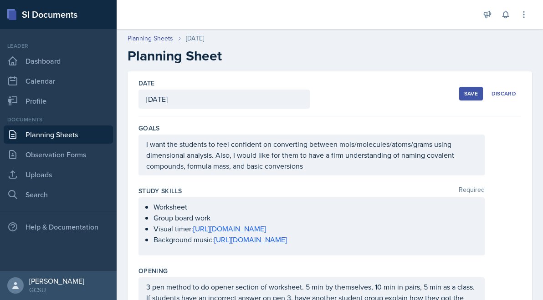
click at [473, 96] on div "Save" at bounding box center [471, 93] width 14 height 7
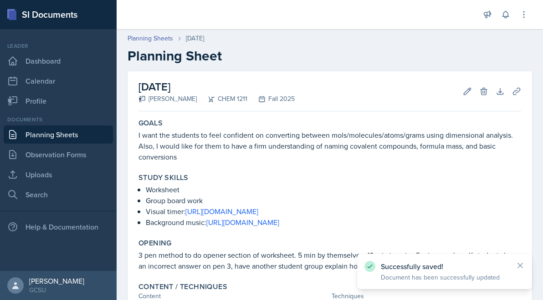
scroll to position [308, 0]
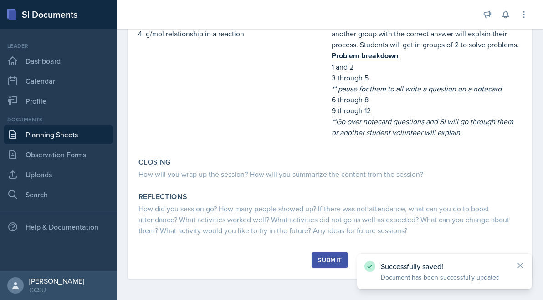
click at [322, 263] on div "Submit" at bounding box center [329, 260] width 24 height 7
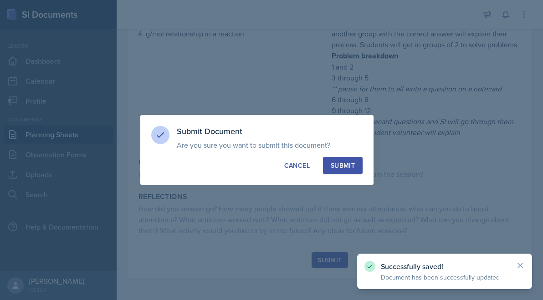
click at [346, 167] on div "Submit" at bounding box center [342, 165] width 24 height 9
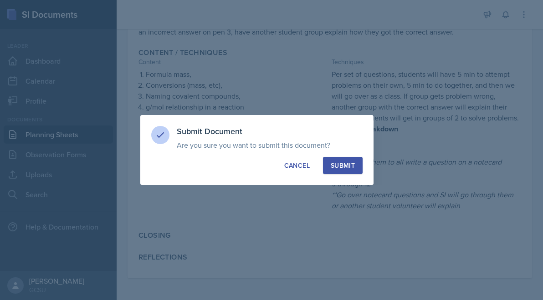
scroll to position [234, 0]
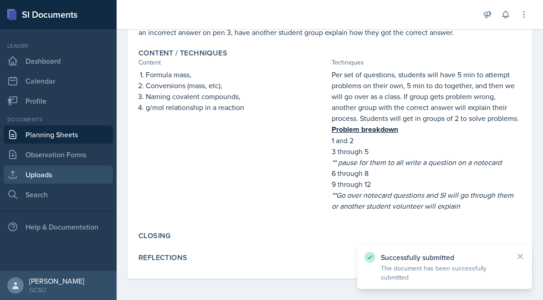
click at [43, 171] on link "Uploads" at bounding box center [58, 175] width 109 height 18
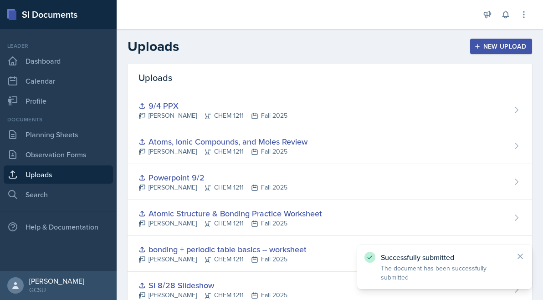
click at [487, 51] on button "New Upload" at bounding box center [501, 46] width 62 height 15
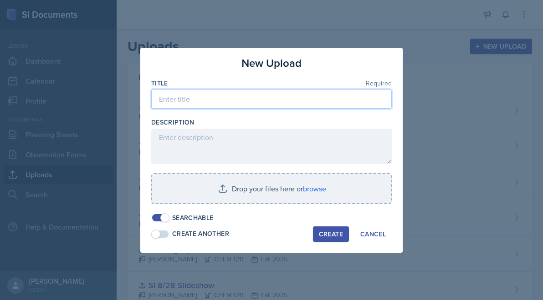
click at [244, 103] on input at bounding box center [271, 99] width 240 height 19
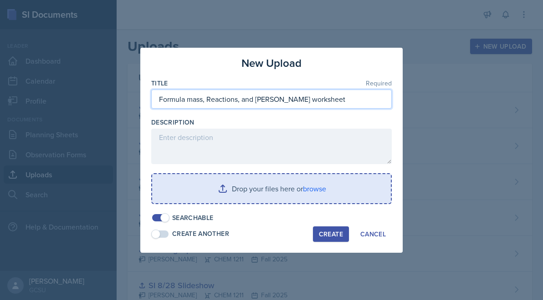
type input "Formula mass, Reactions, and [PERSON_NAME] worksheet"
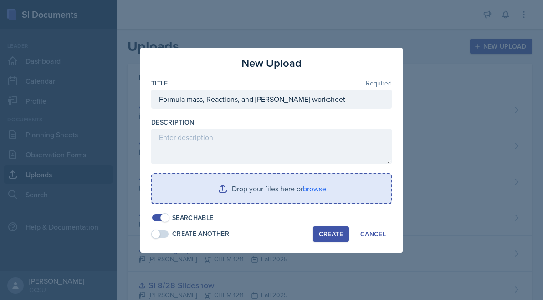
click at [257, 198] on input "file" at bounding box center [271, 188] width 239 height 29
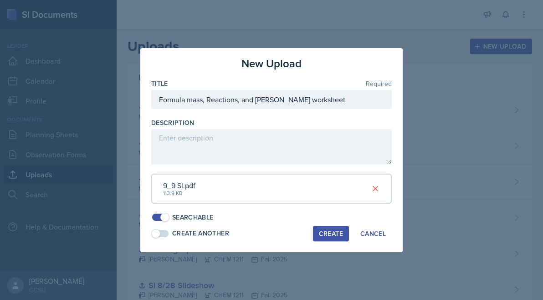
click at [324, 232] on div "Create" at bounding box center [331, 233] width 24 height 7
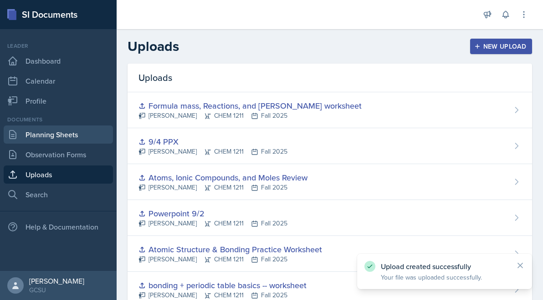
click at [61, 126] on link "Planning Sheets" at bounding box center [58, 135] width 109 height 18
